Goal: Navigation & Orientation: Understand site structure

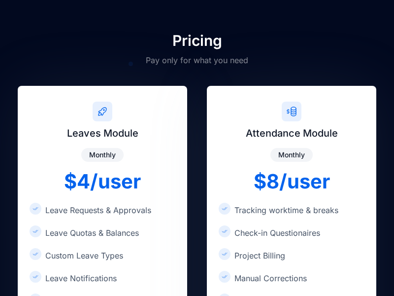
scroll to position [1523, 0]
